Goal: Communication & Community: Participate in discussion

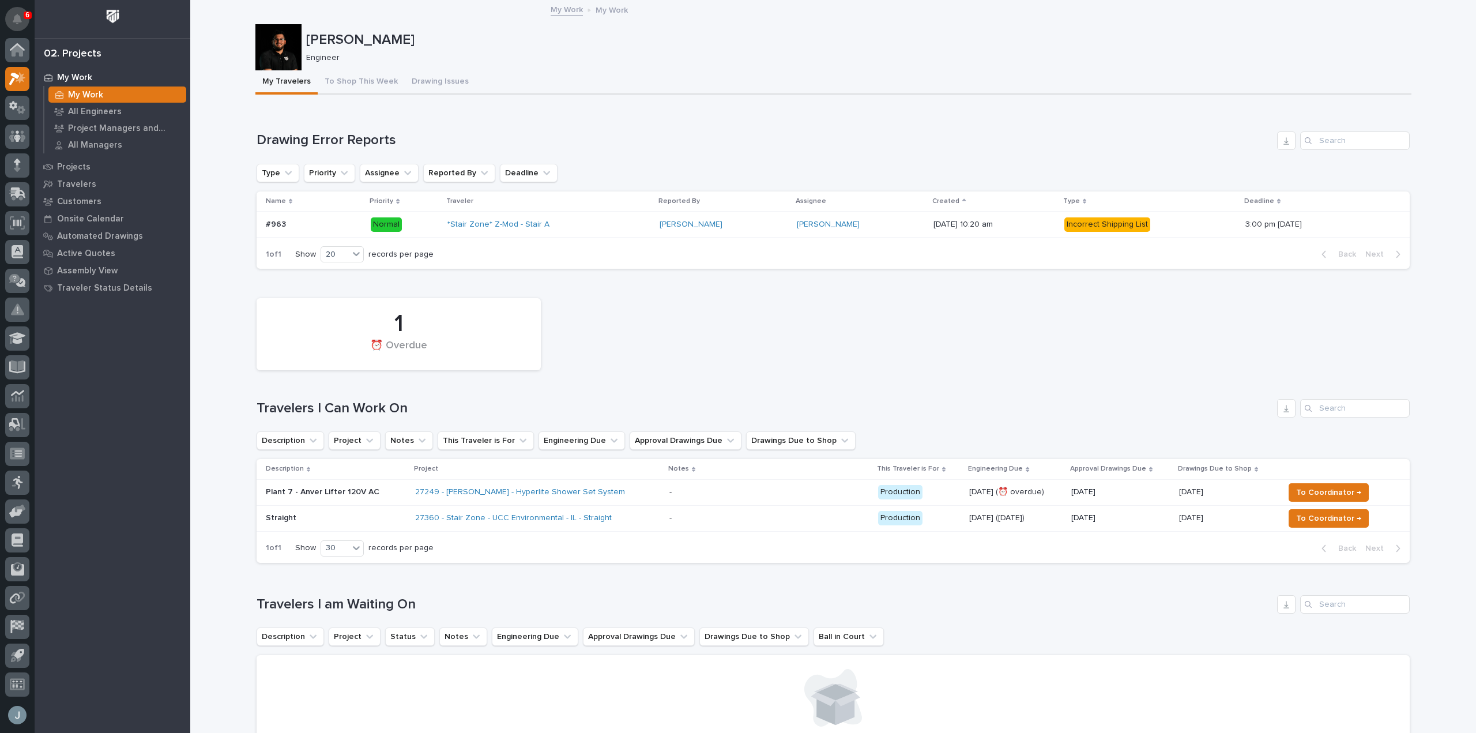
click at [20, 11] on button "Notifications" at bounding box center [17, 19] width 24 height 24
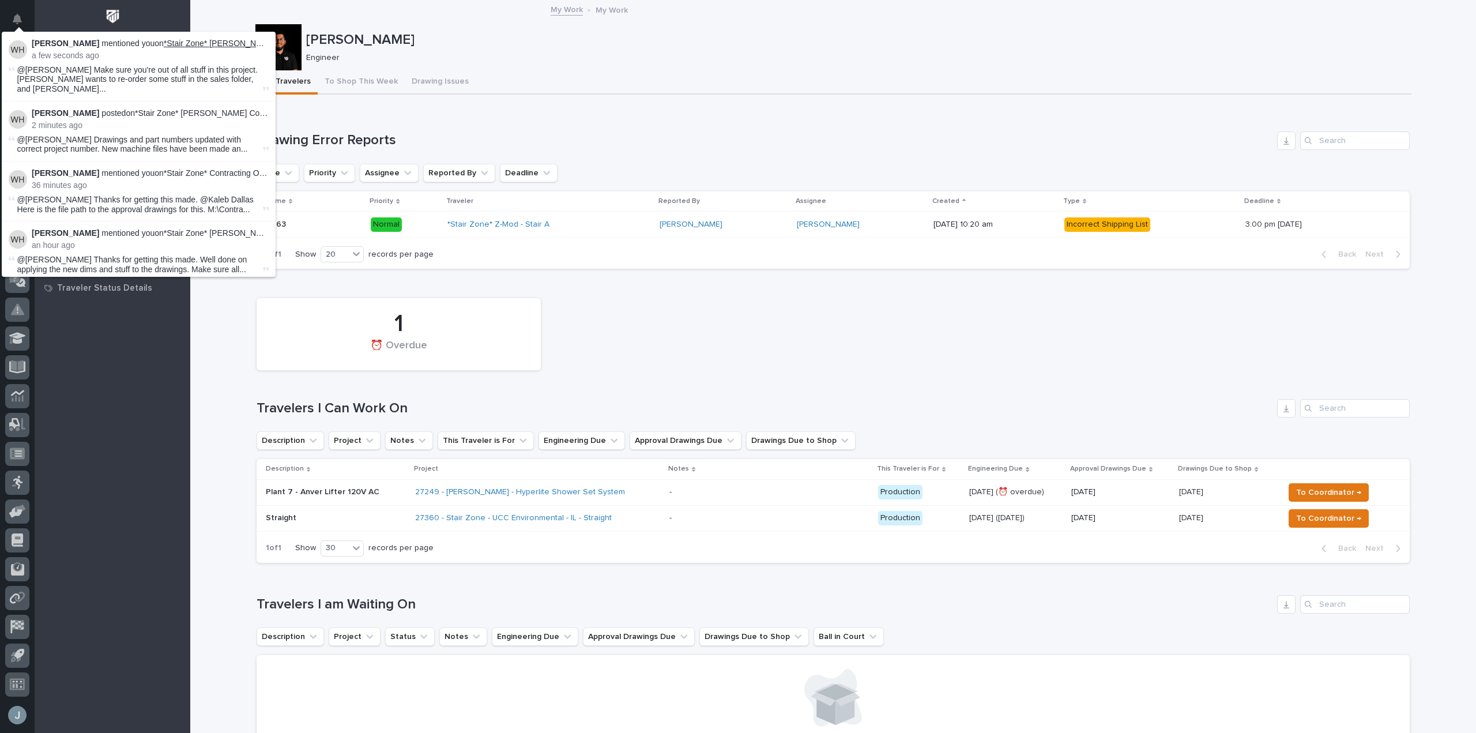
click at [194, 40] on link "*Stair Zone* [PERSON_NAME] Construction - L-Stair" at bounding box center [259, 43] width 191 height 9
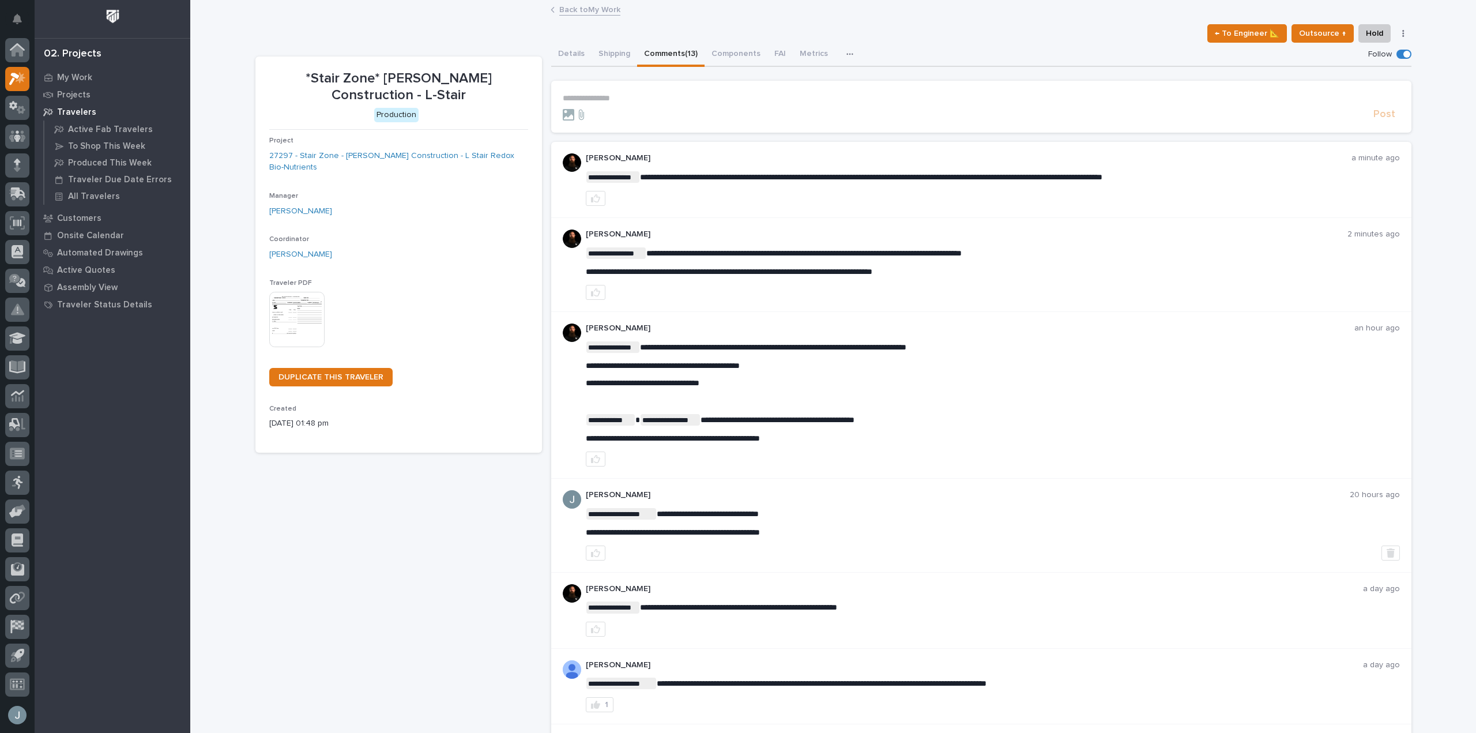
click at [713, 100] on p "**********" at bounding box center [981, 98] width 837 height 10
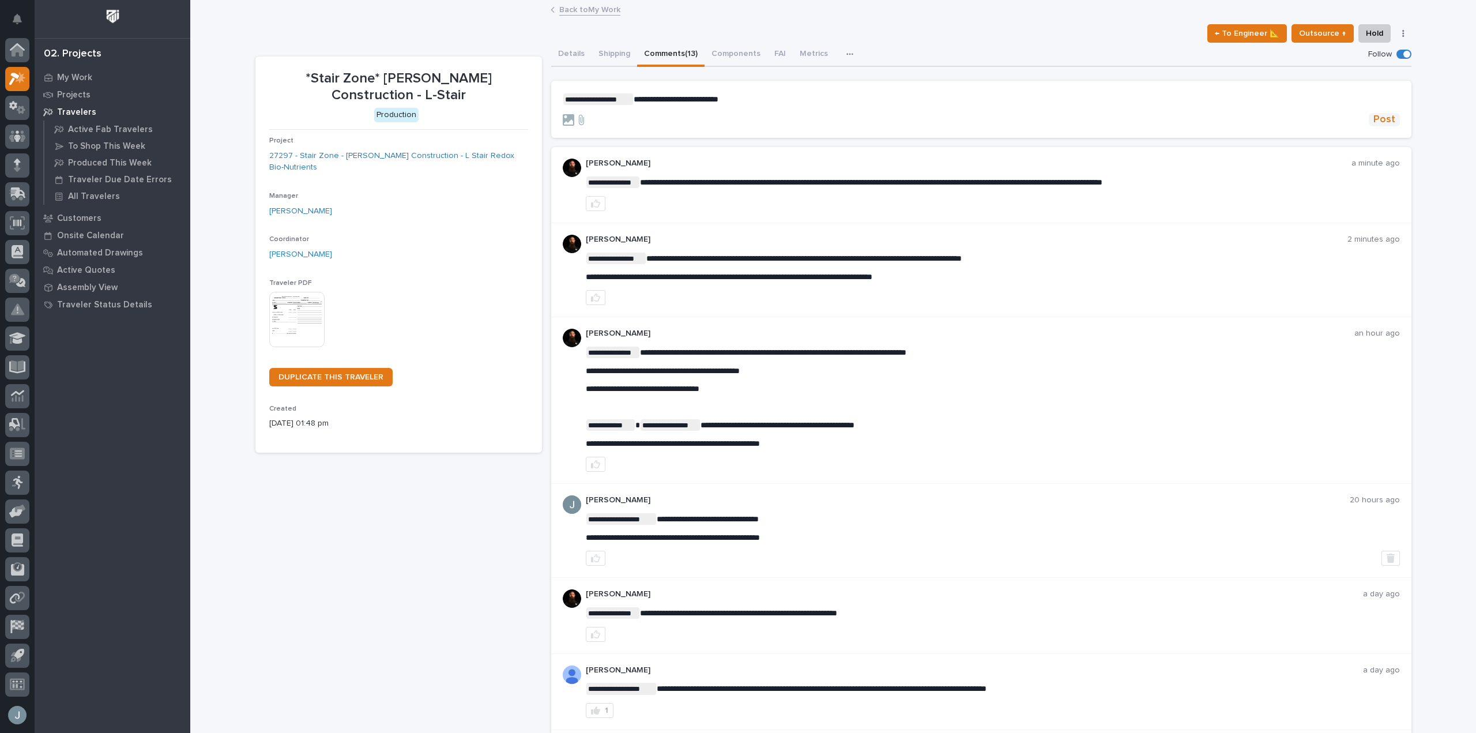
click at [1378, 117] on span "Post" at bounding box center [1384, 119] width 22 height 13
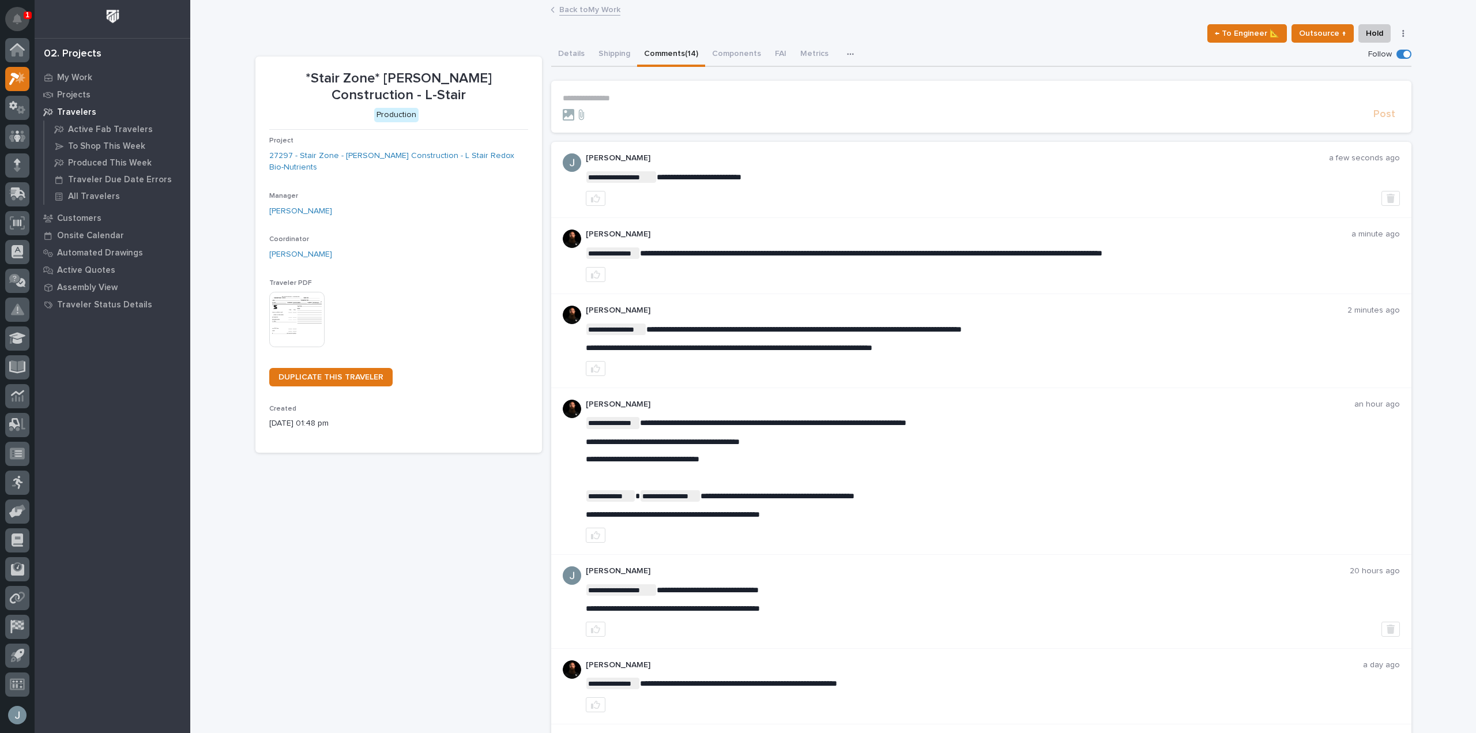
click at [21, 21] on icon "Notifications" at bounding box center [17, 19] width 9 height 10
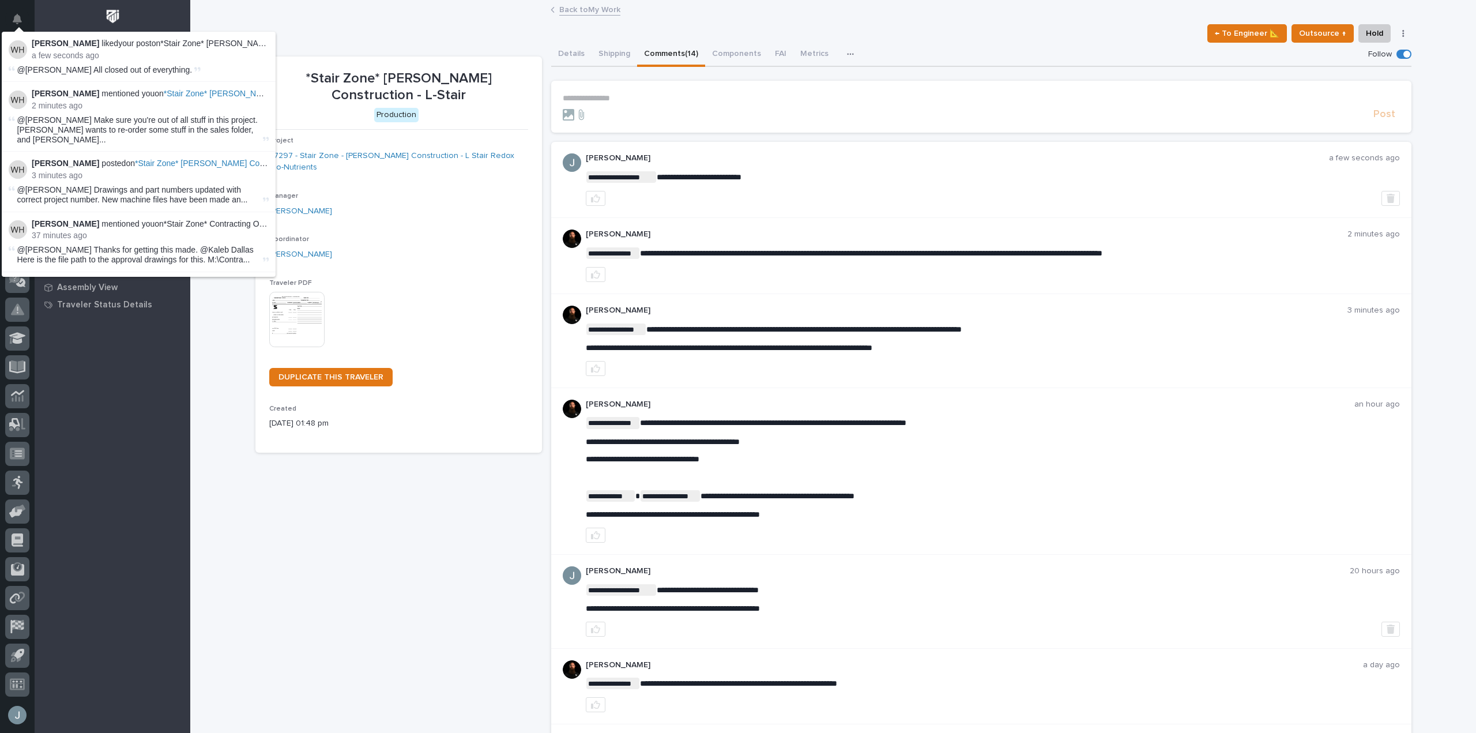
drag, startPoint x: 123, startPoint y: 368, endPoint x: 122, endPoint y: 351, distance: 17.4
click at [123, 368] on div "My Work Projects Travelers Active Fab Travelers To Shop This Week Produced This…" at bounding box center [113, 401] width 156 height 664
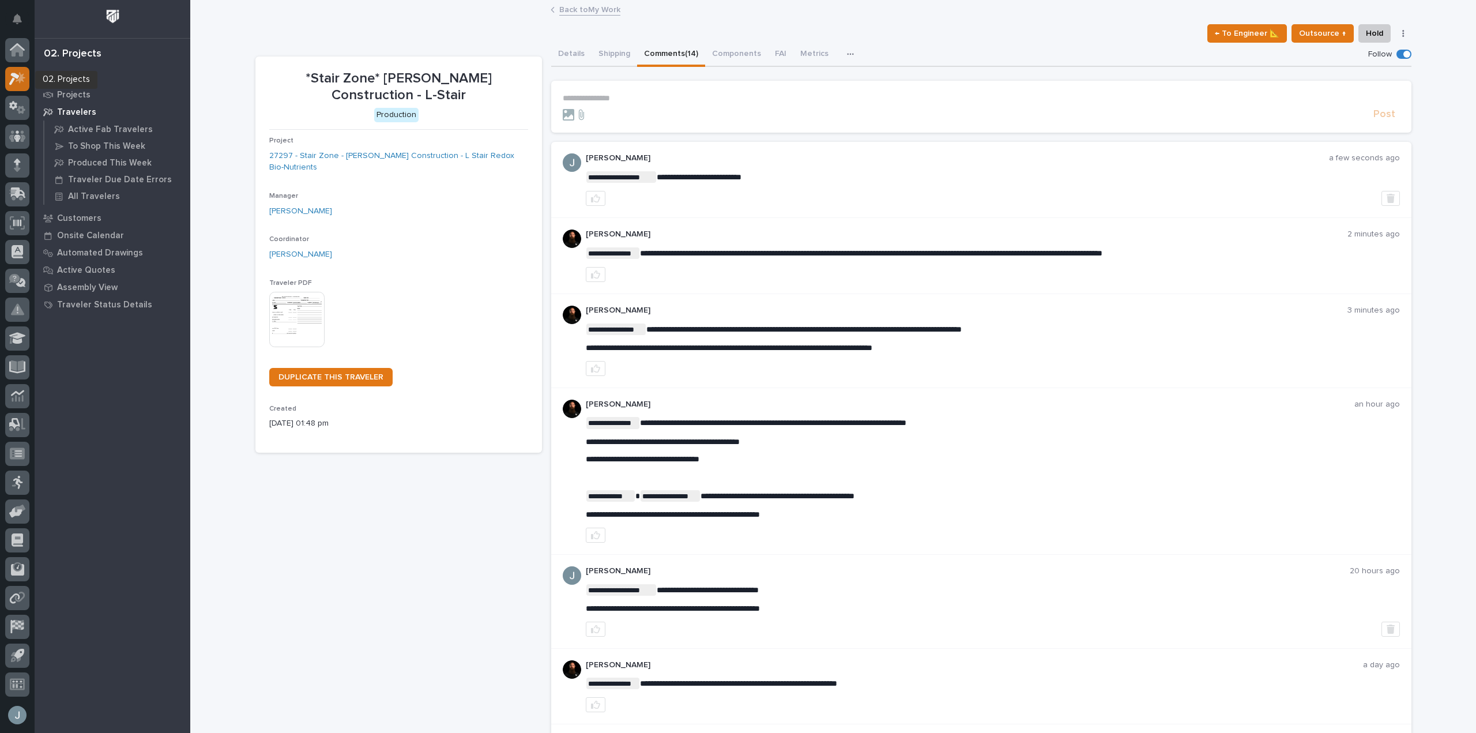
click at [25, 81] on icon at bounding box center [17, 78] width 17 height 13
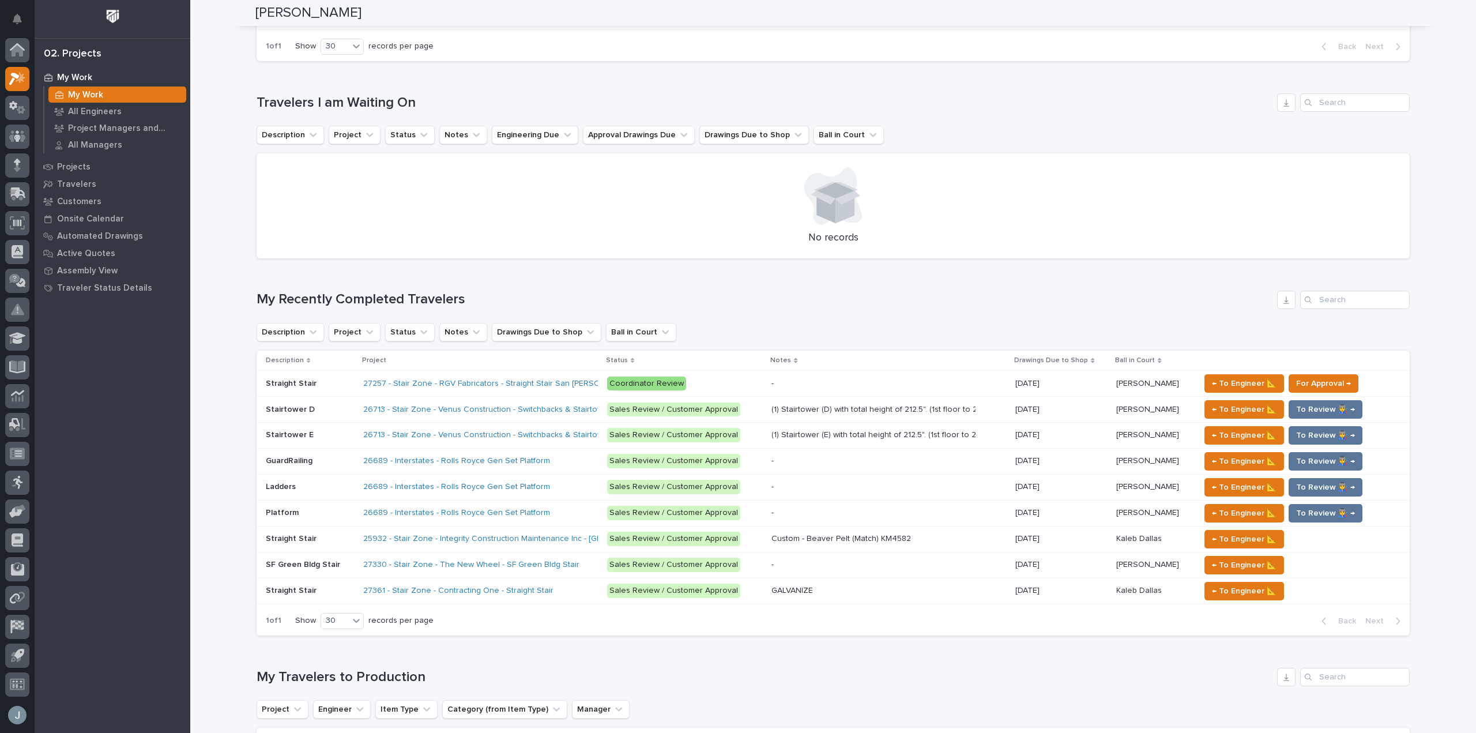
scroll to position [518, 0]
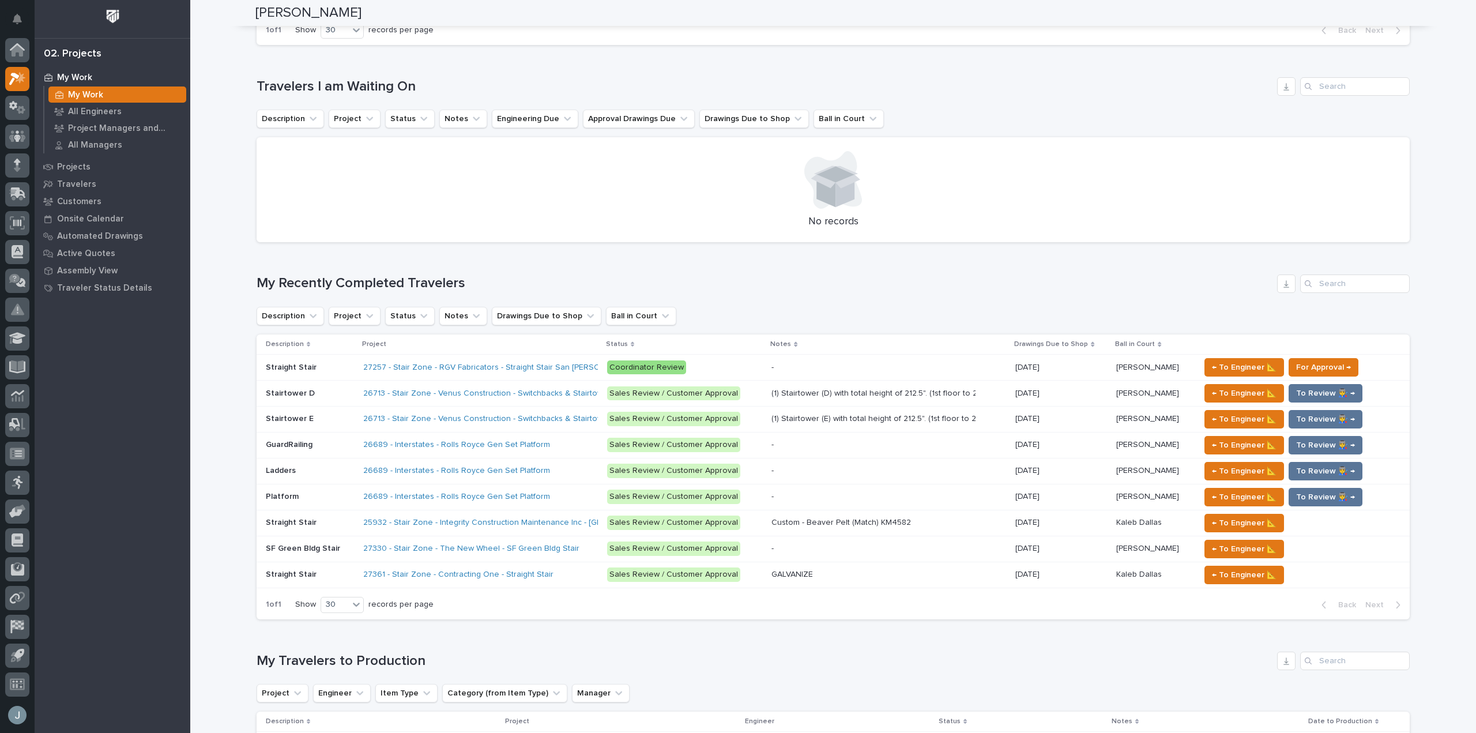
click at [556, 578] on div "27361 - Stair Zone - Contracting One - Straight Stair" at bounding box center [464, 575] width 202 height 10
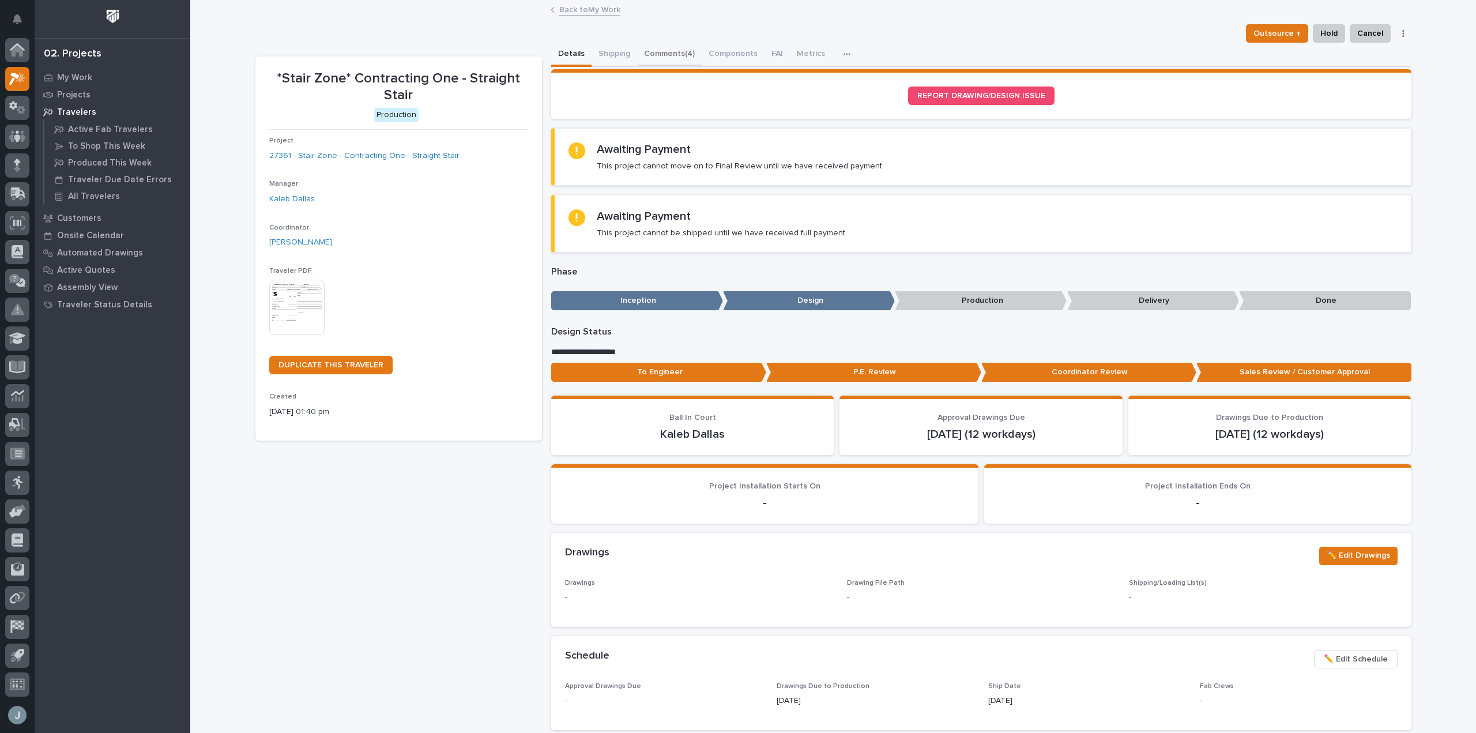
click at [662, 51] on button "Comments (4)" at bounding box center [669, 55] width 65 height 24
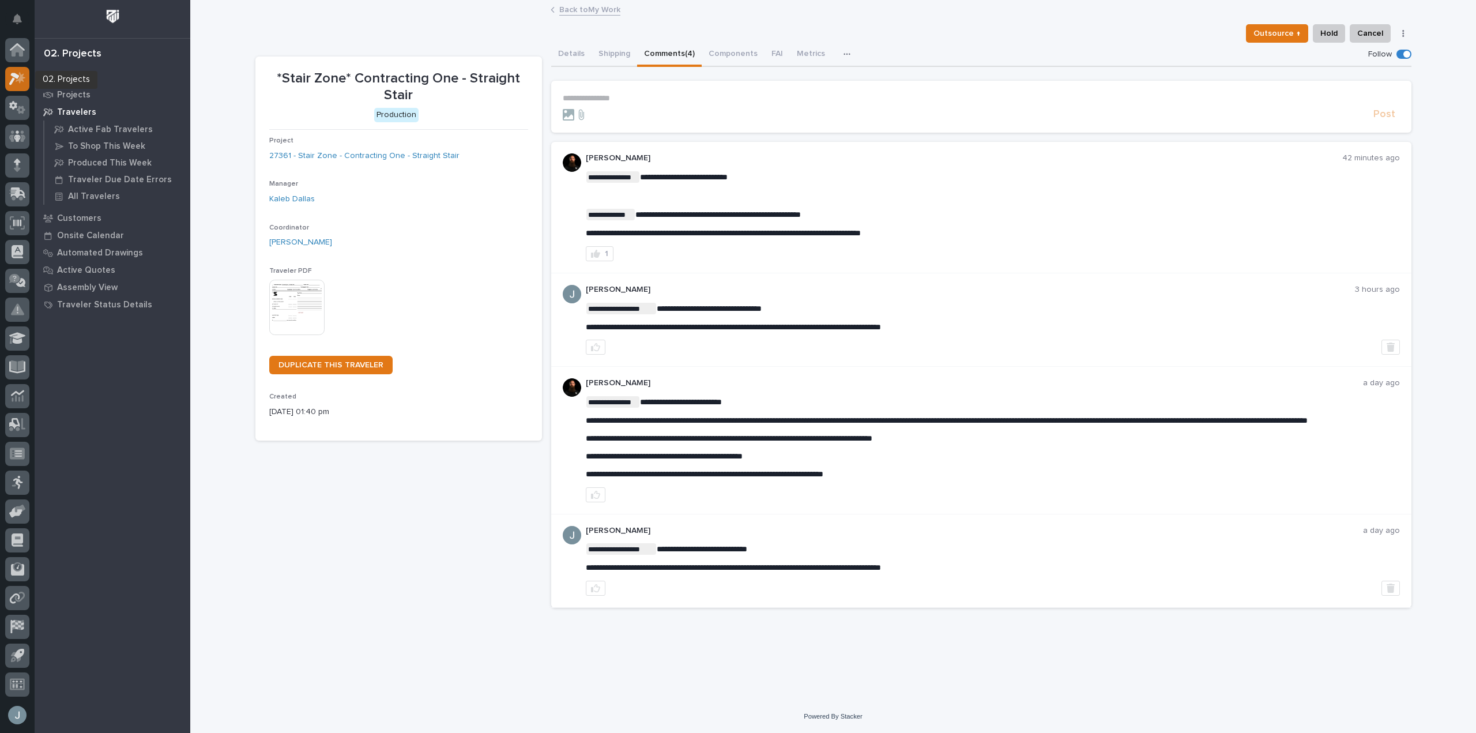
click at [20, 77] on icon at bounding box center [21, 77] width 10 height 12
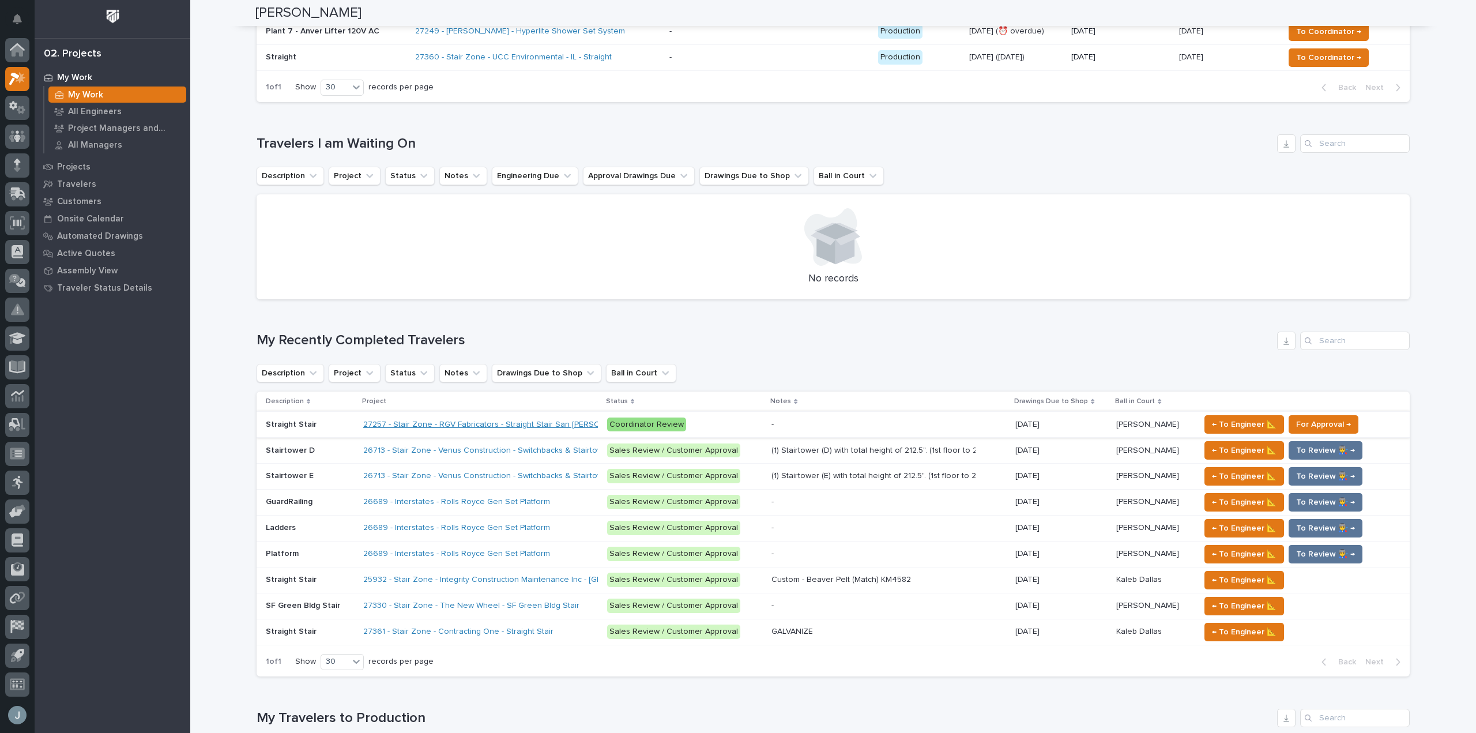
scroll to position [461, 0]
drag, startPoint x: 349, startPoint y: 425, endPoint x: 378, endPoint y: 425, distance: 28.8
click at [378, 425] on tr "Straight Stair Straight Stair 27257 - Stair Zone - RGV Fabricators - Straight S…" at bounding box center [833, 423] width 1153 height 26
